Goal: Information Seeking & Learning: Learn about a topic

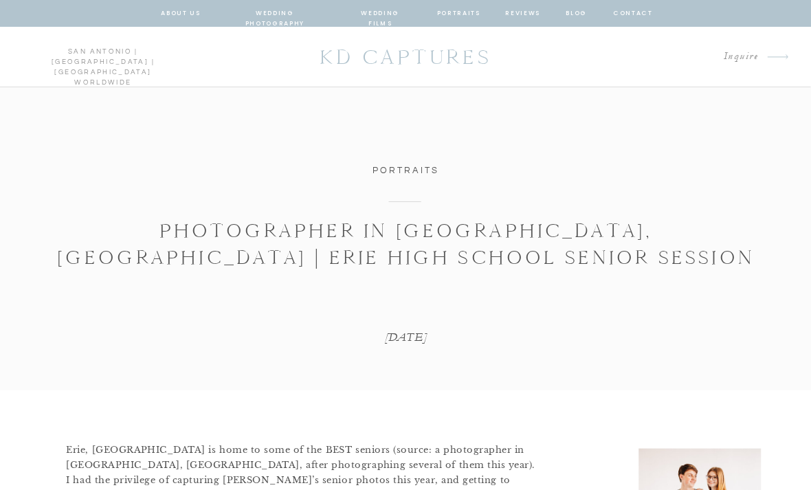
scroll to position [28, 0]
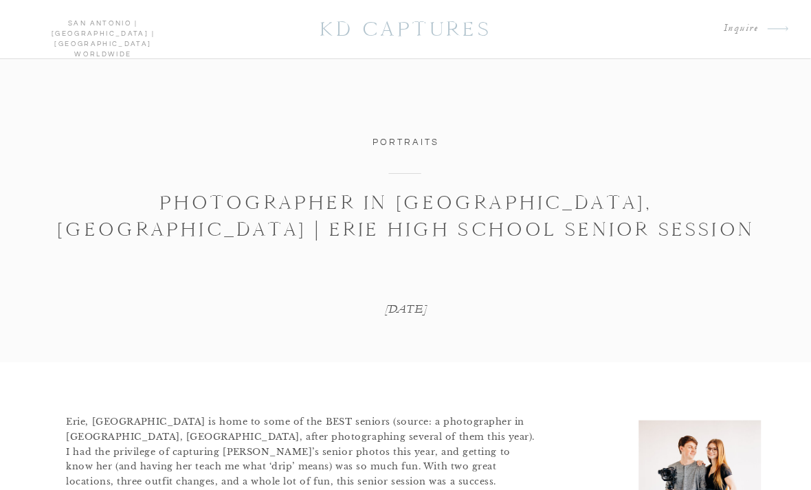
click at [391, 144] on link "Portraits" at bounding box center [405, 142] width 67 height 10
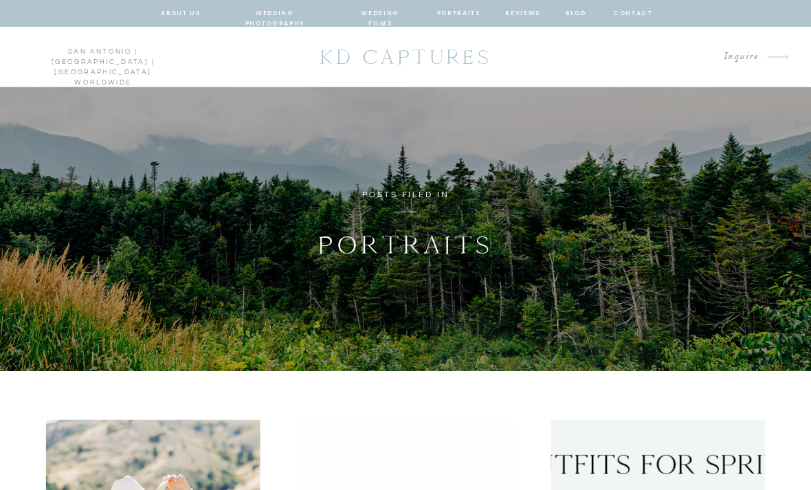
click at [466, 10] on nav "portraits" at bounding box center [458, 14] width 44 height 12
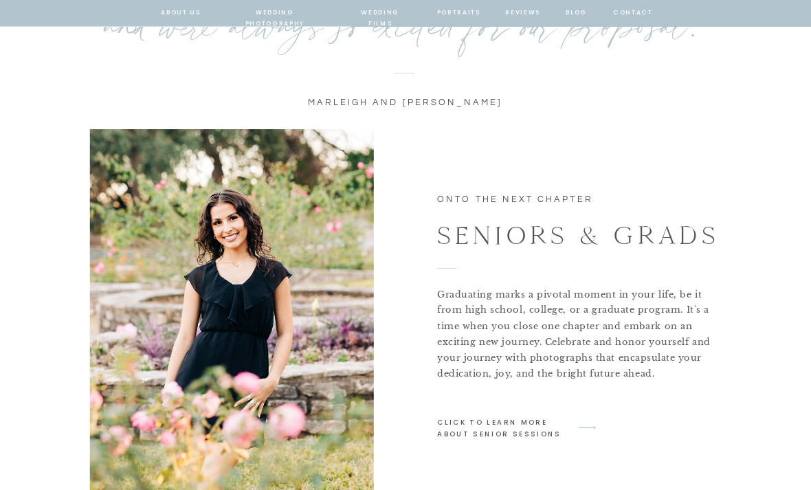
scroll to position [1480, 0]
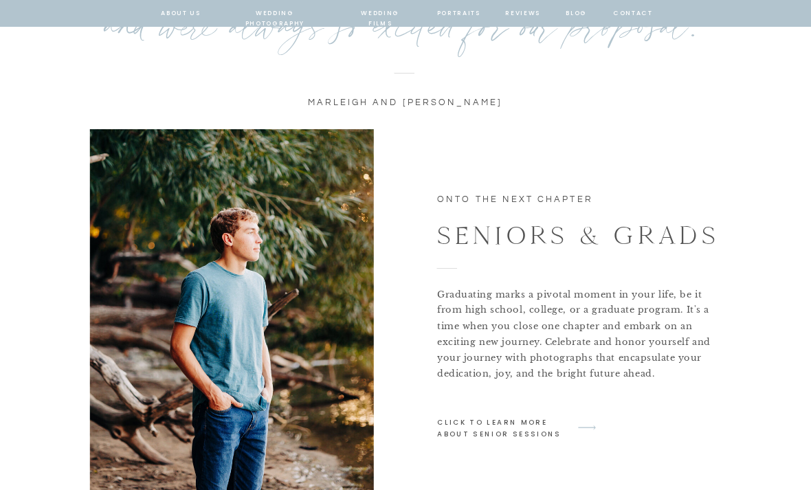
click at [510, 438] on p "click to learn more about senior sessions" at bounding box center [501, 426] width 128 height 21
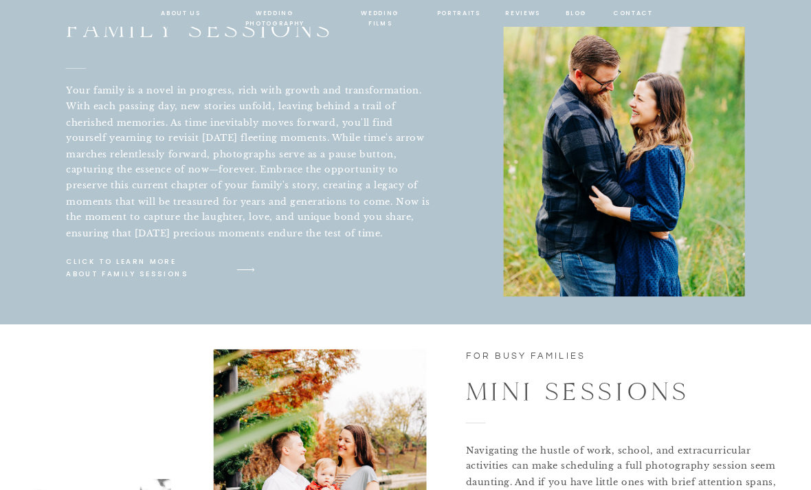
scroll to position [1979, 0]
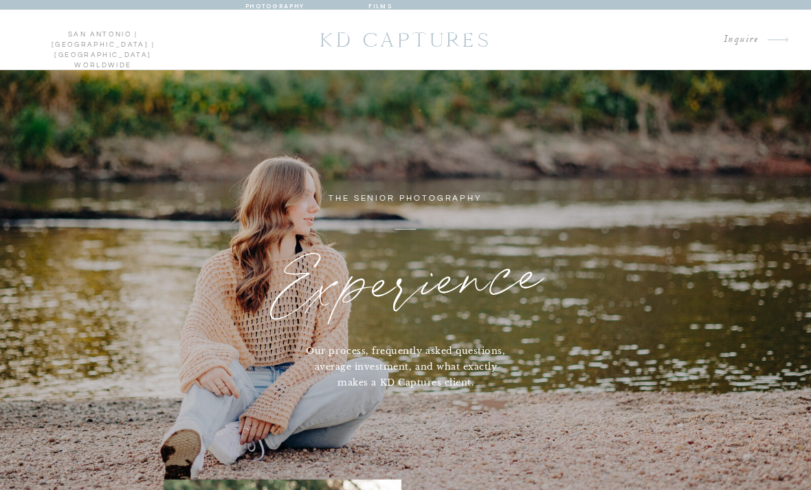
scroll to position [14, 0]
